Goal: Find specific page/section: Find specific page/section

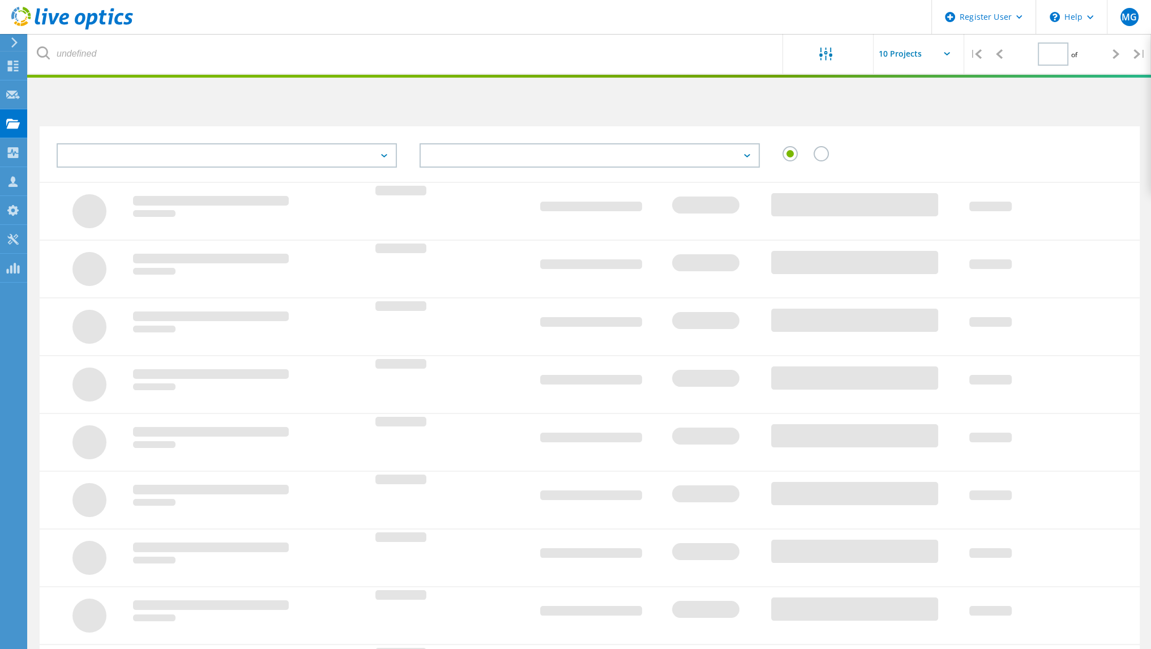
type input "1"
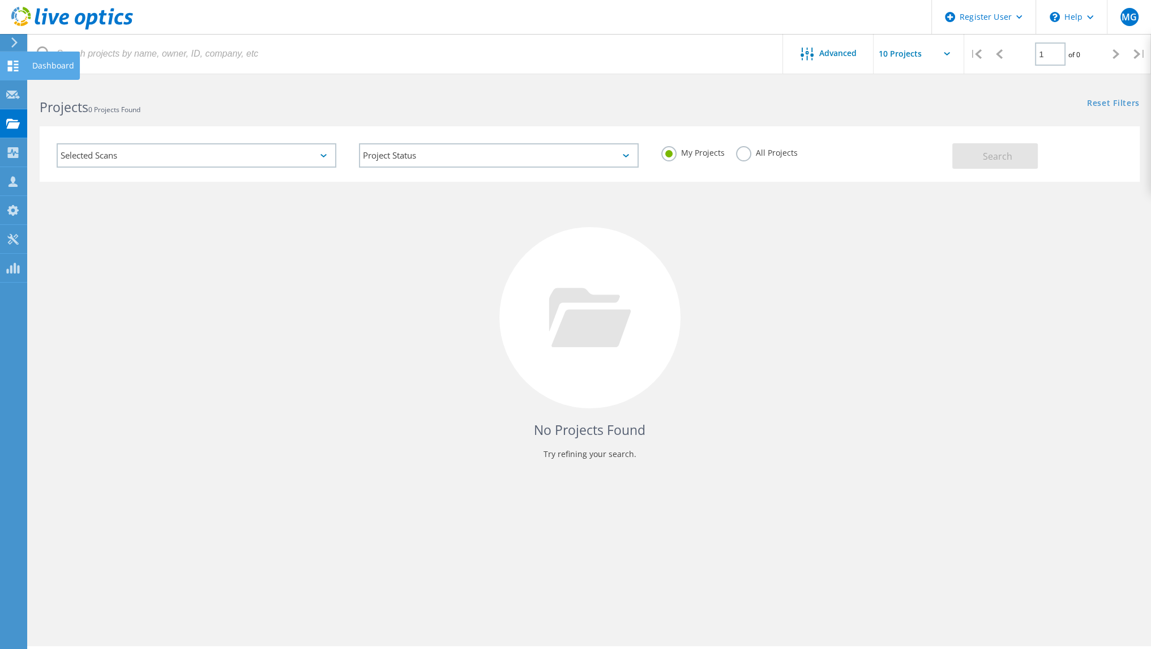
click at [10, 71] on div at bounding box center [13, 67] width 14 height 12
click at [32, 71] on div "Dashboard" at bounding box center [53, 66] width 53 height 28
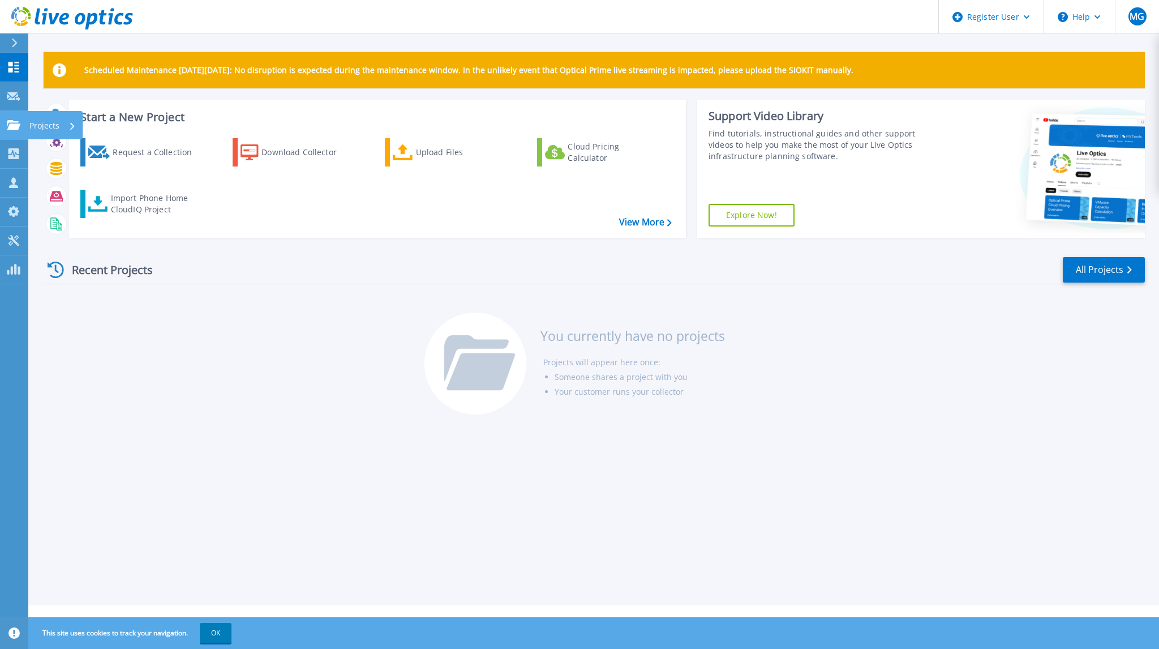
click at [44, 125] on p "Projects" at bounding box center [44, 125] width 30 height 29
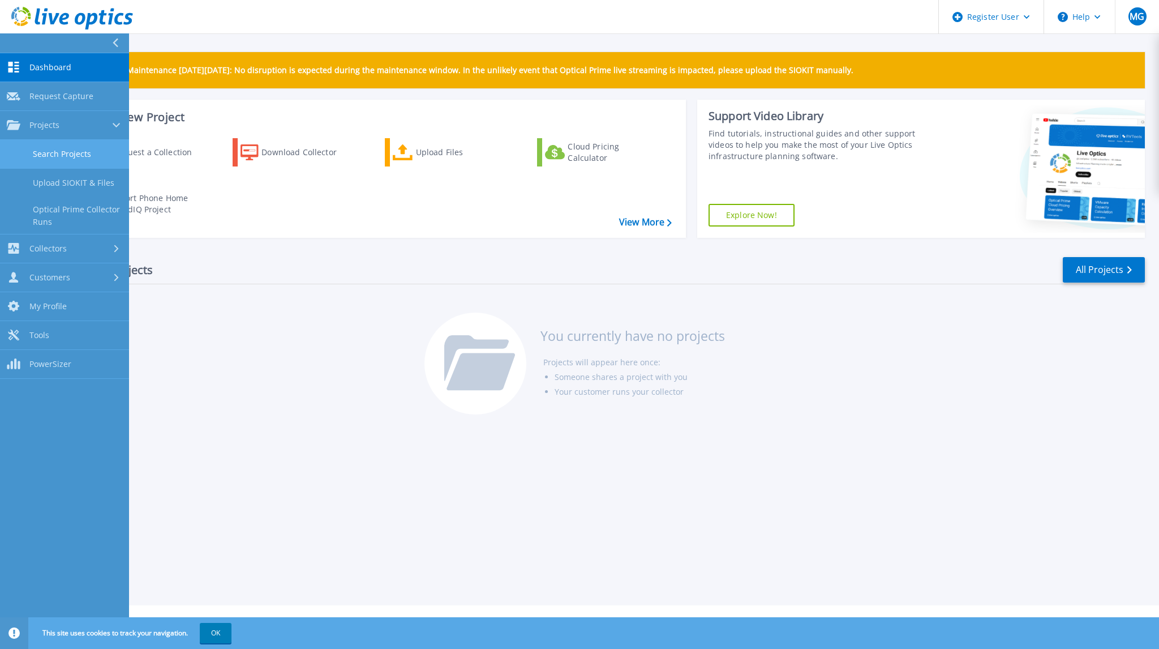
click at [71, 150] on link "Search Projects" at bounding box center [64, 154] width 129 height 29
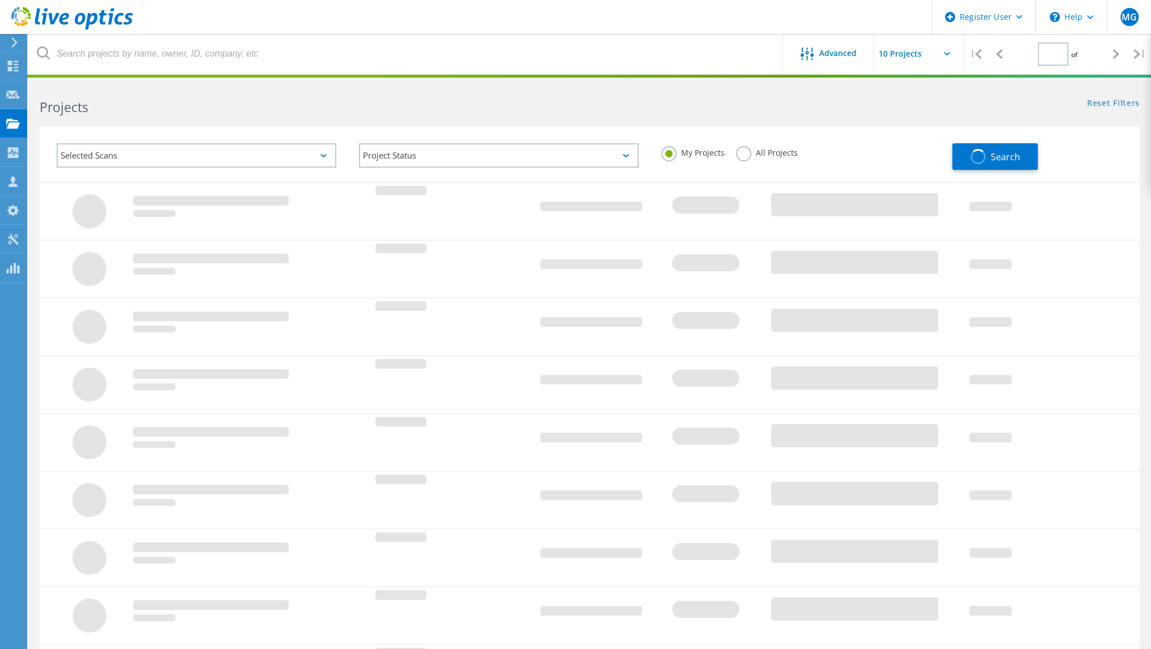
type input "1"
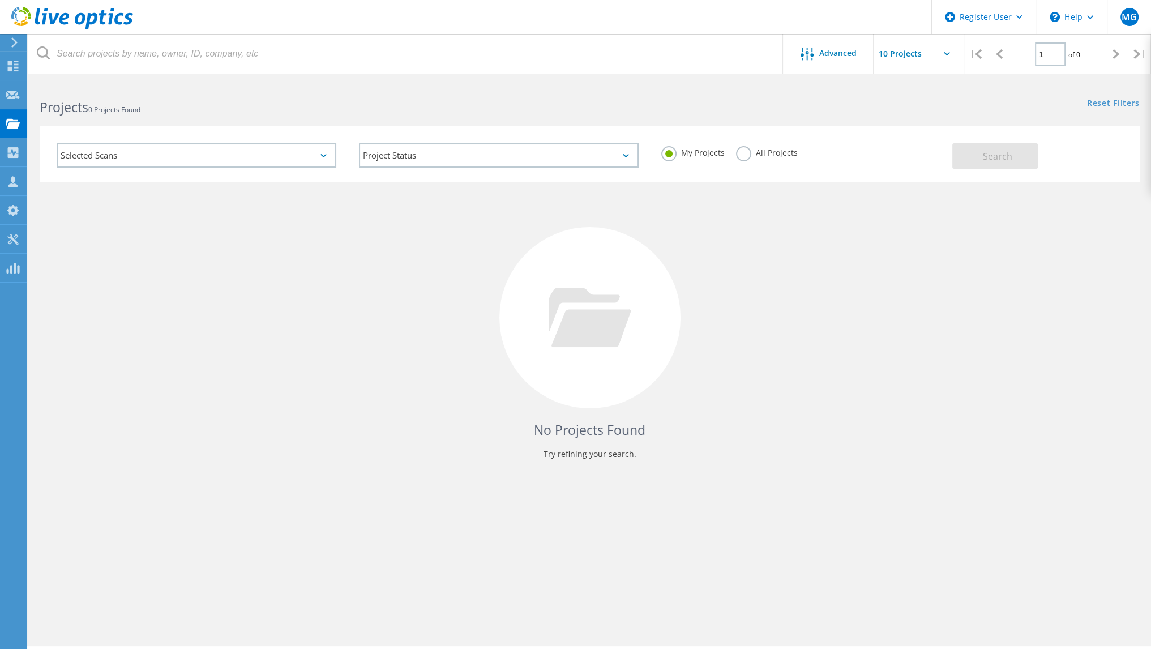
click at [747, 155] on div "All Projects" at bounding box center [767, 154] width 62 height 16
click at [741, 152] on label "All Projects" at bounding box center [767, 151] width 62 height 11
click at [0, 0] on input "All Projects" at bounding box center [0, 0] width 0 height 0
click at [979, 155] on button "Search" at bounding box center [994, 155] width 85 height 25
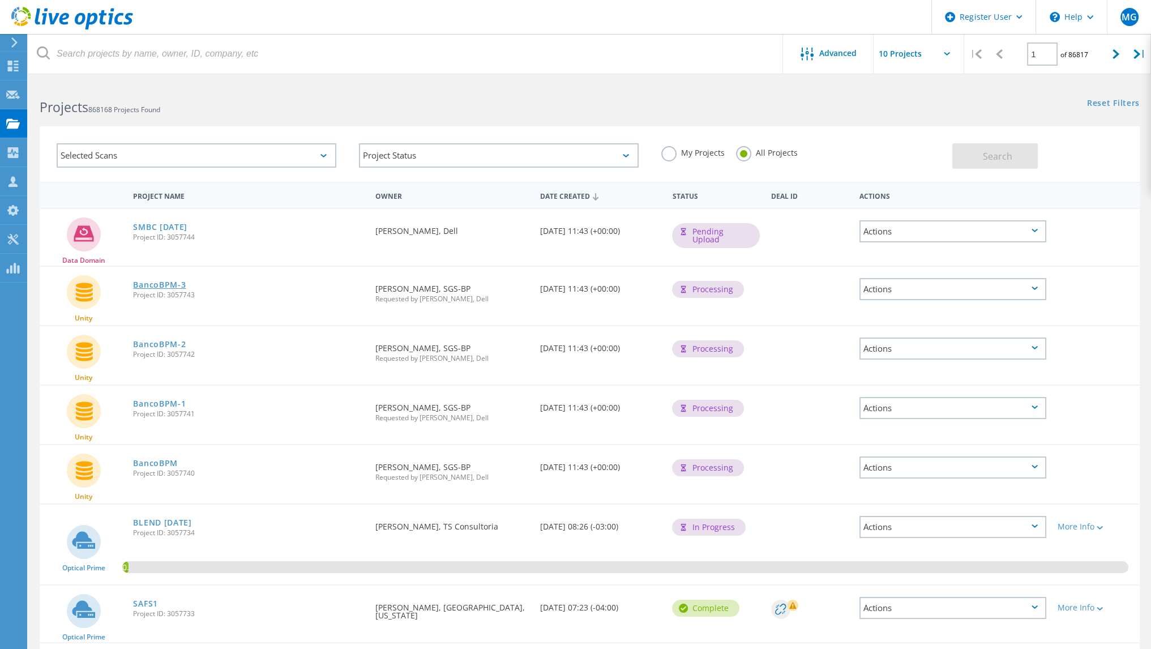
click at [151, 287] on link "BancoBPM-3" at bounding box center [159, 285] width 53 height 8
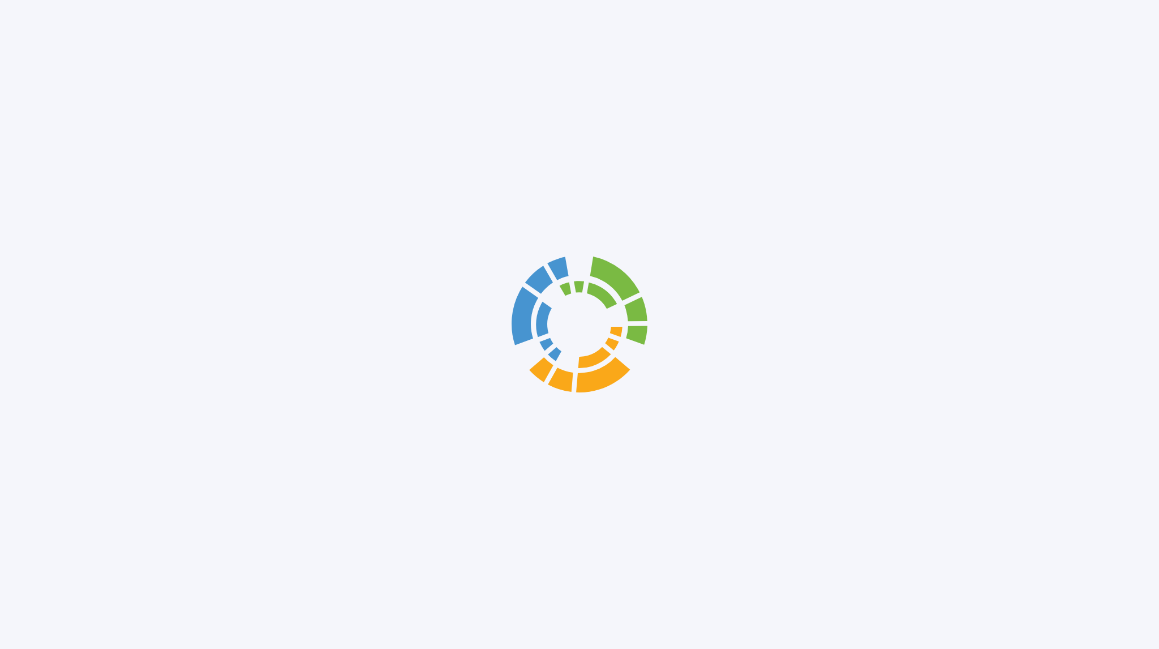
click at [82, 69] on div at bounding box center [579, 324] width 1159 height 649
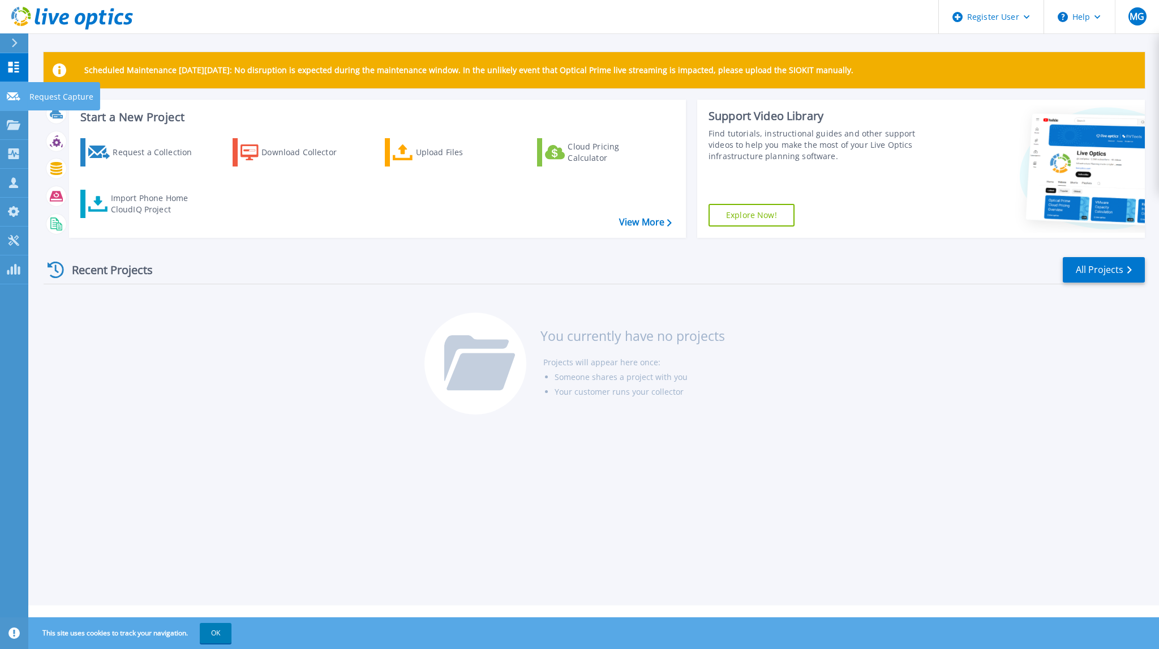
click at [3, 89] on link "Request Capture Request Capture" at bounding box center [14, 96] width 28 height 29
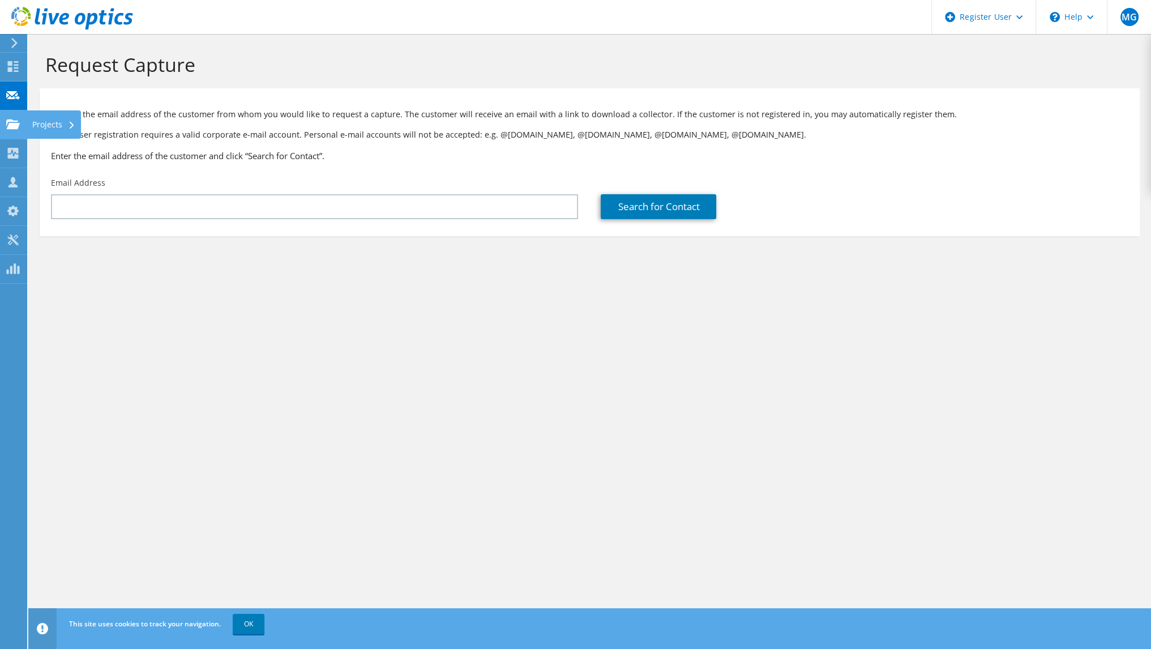
click at [10, 129] on icon at bounding box center [13, 124] width 14 height 11
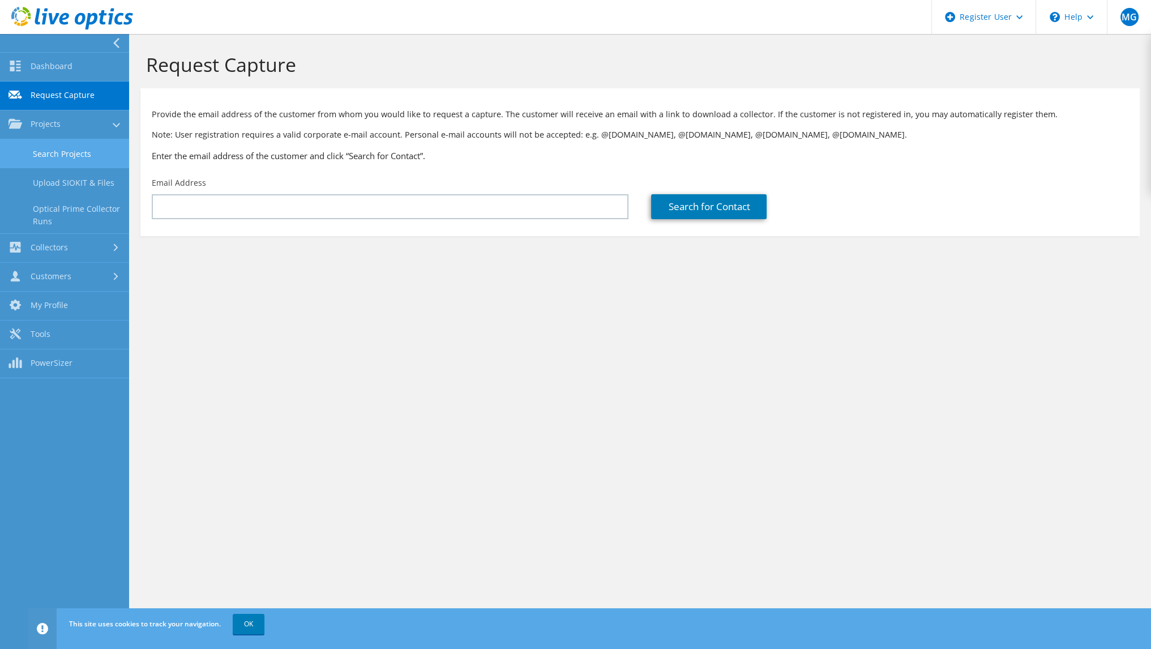
click at [65, 150] on link "Search Projects" at bounding box center [64, 153] width 129 height 29
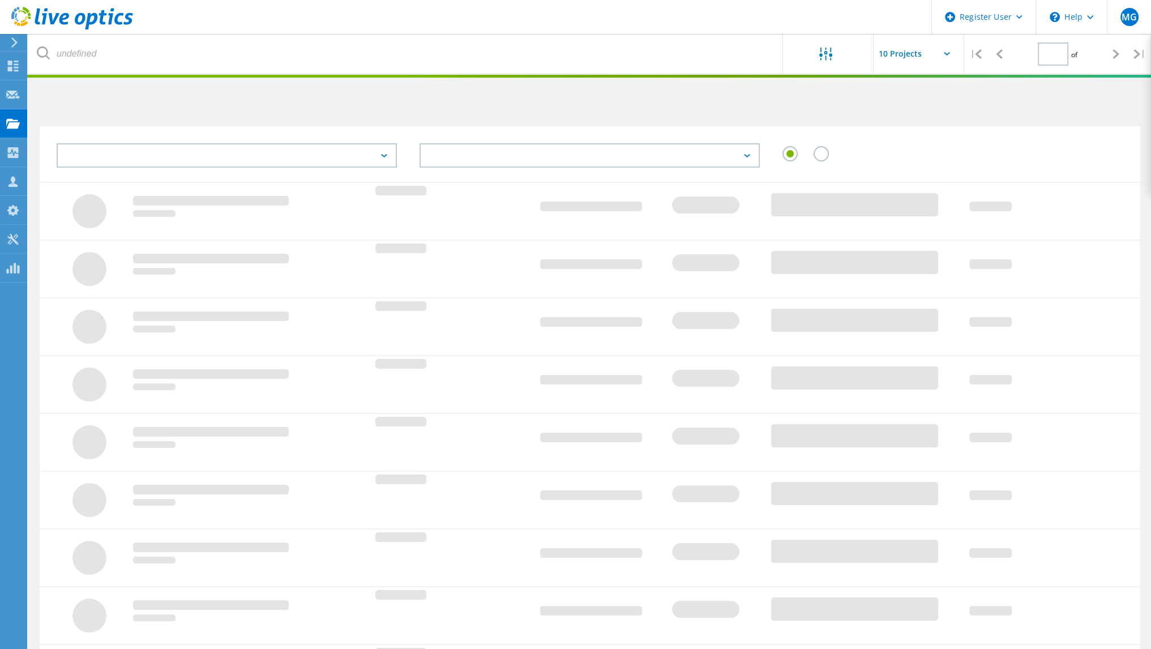
type input "1"
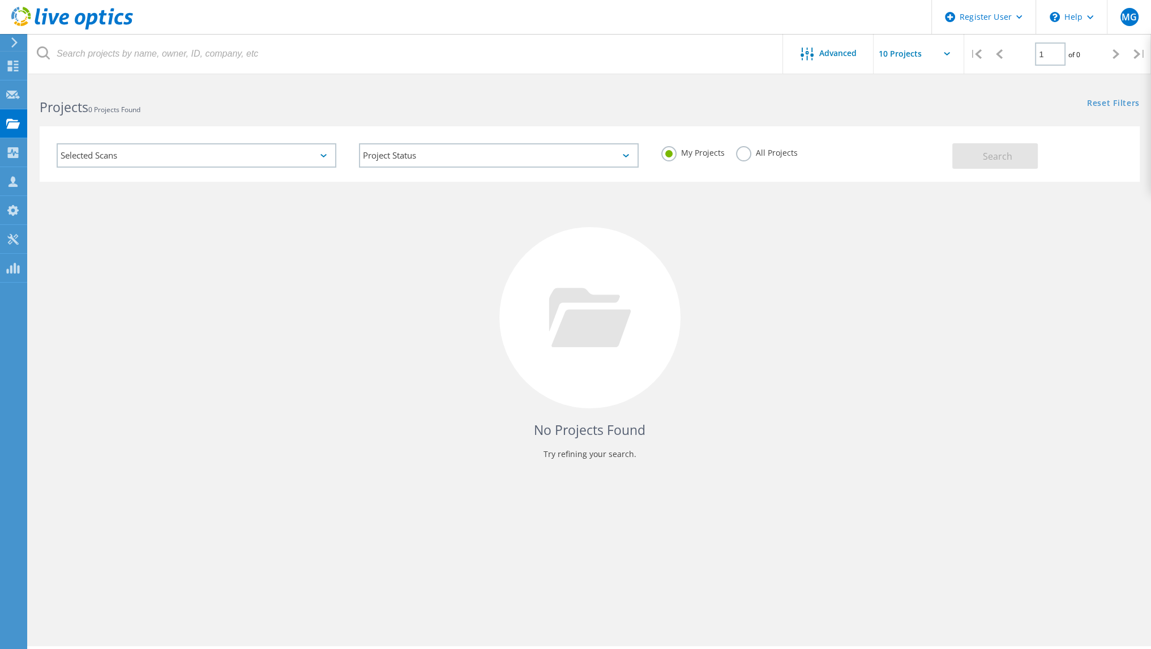
click at [742, 155] on label "All Projects" at bounding box center [767, 151] width 62 height 11
click at [0, 0] on input "All Projects" at bounding box center [0, 0] width 0 height 0
click at [888, 55] on input "text" at bounding box center [930, 54] width 113 height 40
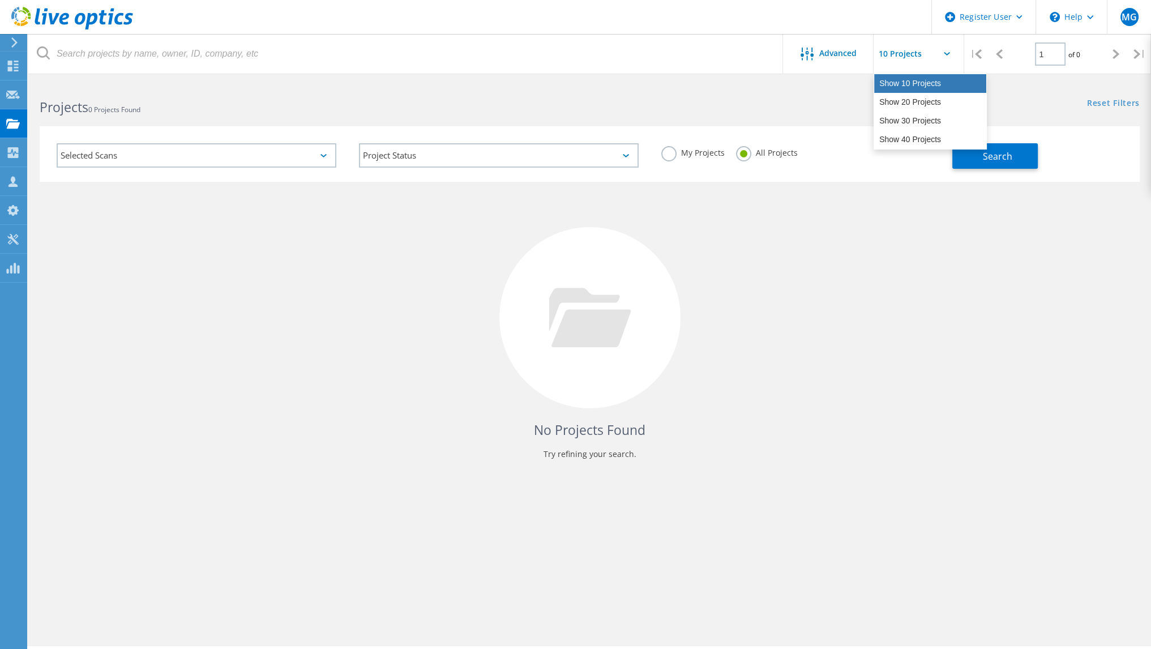
click at [894, 77] on div "Show 10 Projects" at bounding box center [930, 83] width 112 height 19
type input "Show 10 Projects"
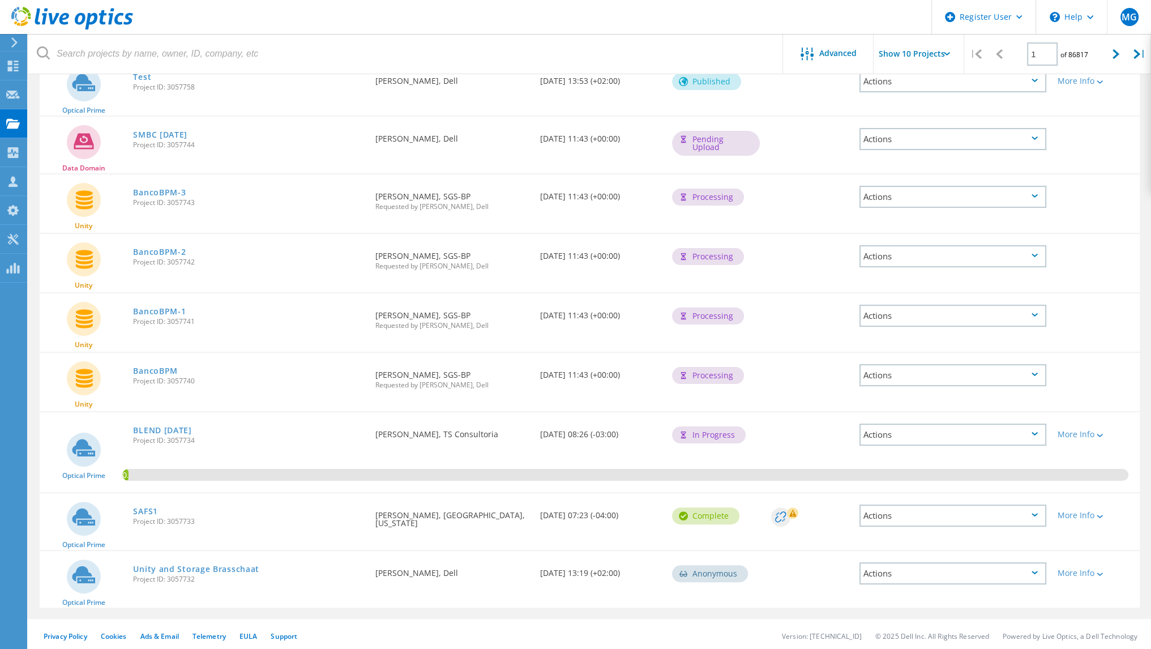
scroll to position [233, 0]
click at [145, 506] on link "SAFS1" at bounding box center [145, 510] width 25 height 8
